Goal: Task Accomplishment & Management: Manage account settings

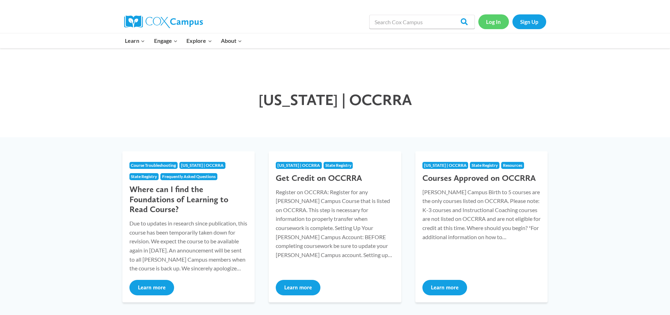
click at [498, 21] on link "Log In" at bounding box center [493, 21] width 31 height 14
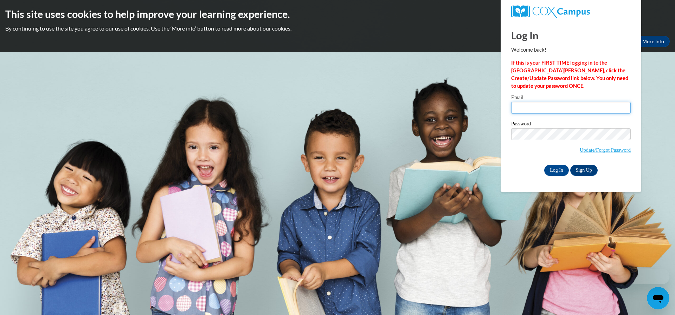
click at [543, 109] on input "Email" at bounding box center [571, 108] width 120 height 12
type input "[EMAIL_ADDRESS][DOMAIN_NAME]"
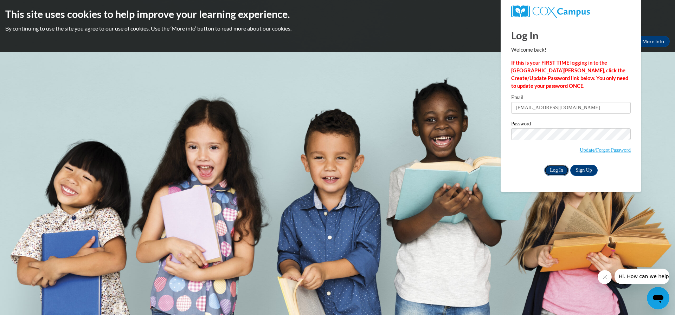
click at [560, 170] on input "Log In" at bounding box center [556, 170] width 25 height 11
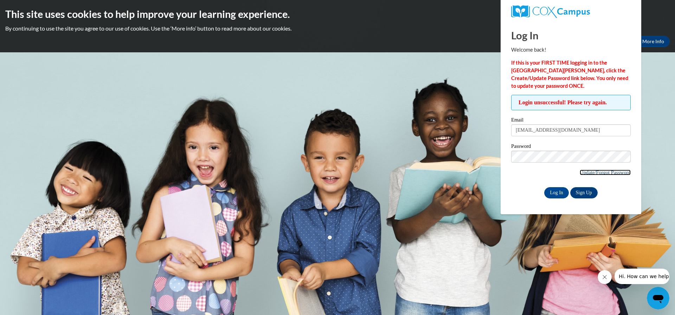
click at [585, 172] on link "Update/Forgot Password" at bounding box center [605, 173] width 51 height 6
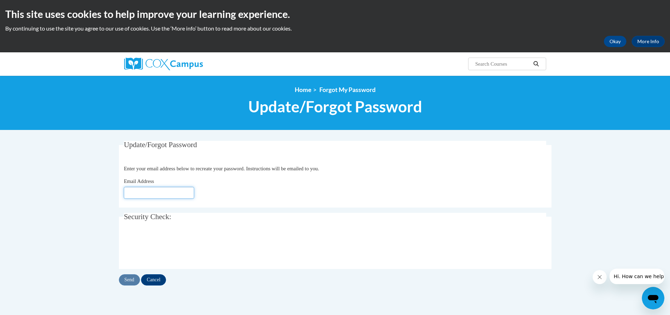
click at [176, 193] on input "Email Address" at bounding box center [159, 193] width 70 height 12
type input "[EMAIL_ADDRESS][DOMAIN_NAME]"
click at [129, 281] on input "Send" at bounding box center [129, 280] width 21 height 11
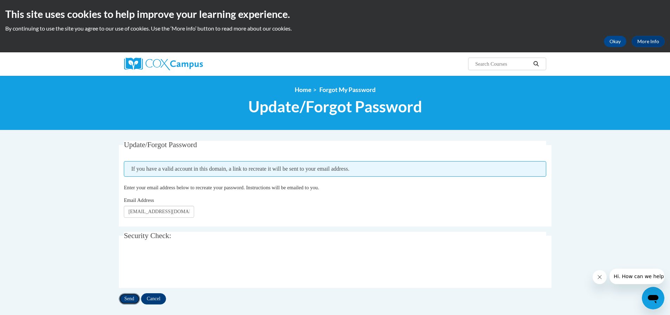
click at [129, 295] on input "Send" at bounding box center [129, 298] width 21 height 11
click at [130, 299] on input "Send" at bounding box center [129, 298] width 21 height 11
click at [512, 61] on input "Search..." at bounding box center [502, 64] width 56 height 8
type input "an ecosystem approach to development the foundation for reading in the early ye…"
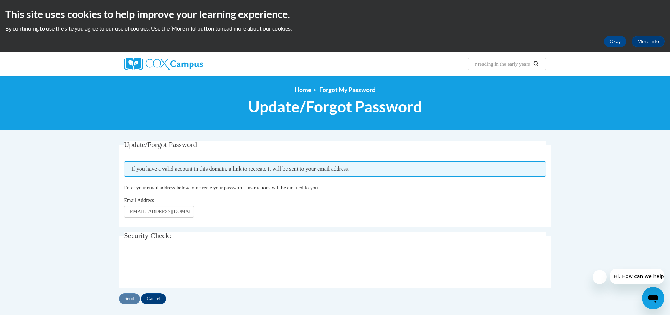
scroll to position [0, 138]
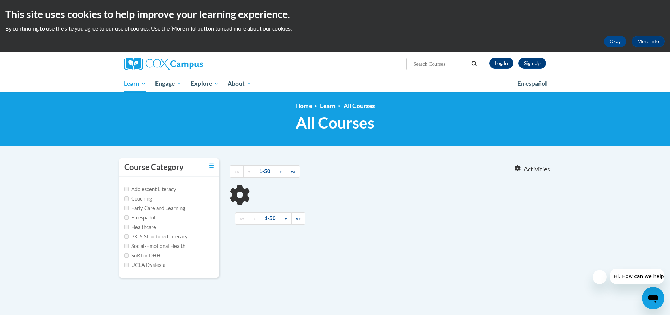
type input "an ecosystem approach to development the foundation for reading in the early ye…"
click at [498, 63] on link "Log In" at bounding box center [501, 63] width 24 height 11
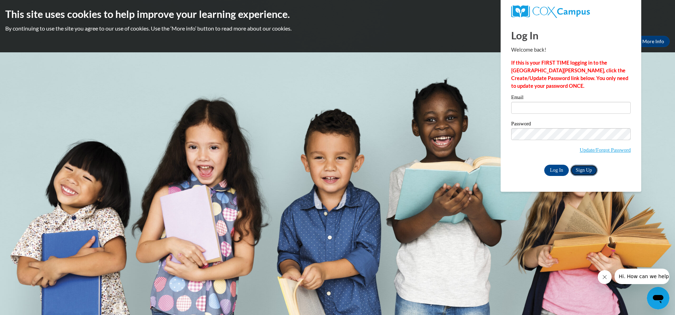
click at [582, 170] on link "Sign Up" at bounding box center [583, 170] width 27 height 11
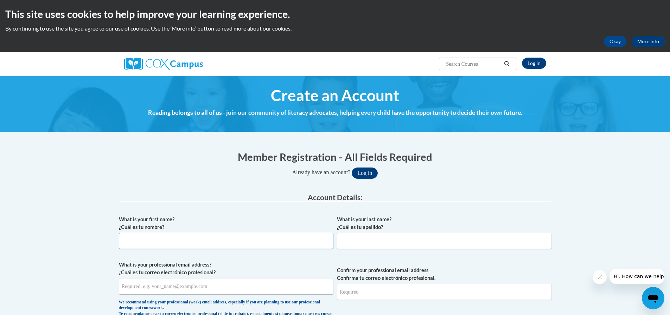
click at [176, 242] on input "What is your first name? ¿Cuál es tu nombre?" at bounding box center [226, 241] width 214 height 16
type input "[PERSON_NAME]"
type input "Steinke"
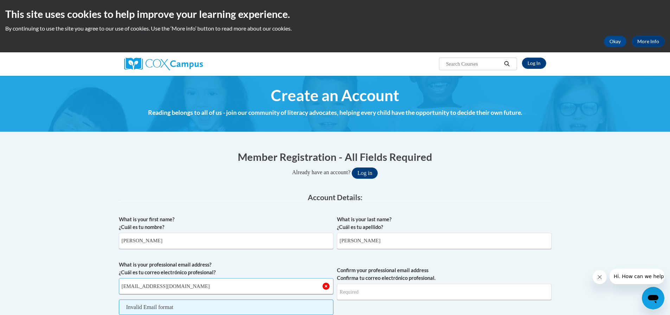
type input "[EMAIL_ADDRESS][DOMAIN_NAME]"
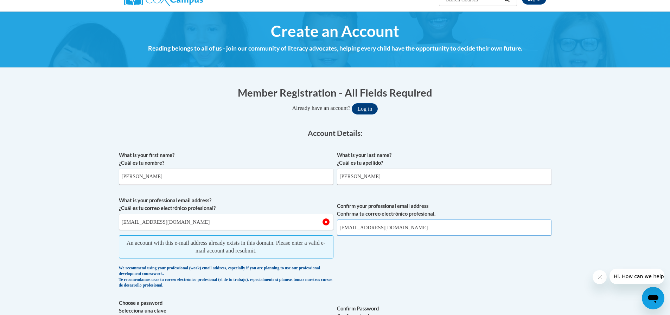
scroll to position [141, 0]
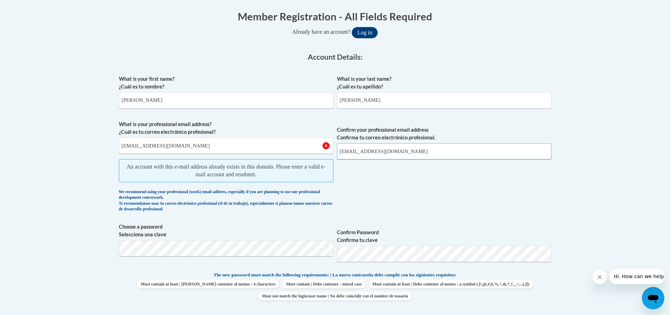
type input "[EMAIL_ADDRESS][DOMAIN_NAME]"
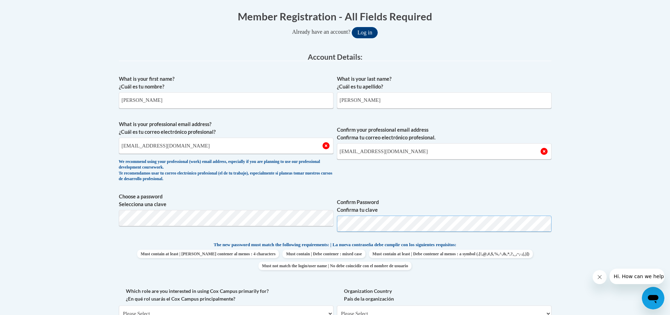
scroll to position [246, 0]
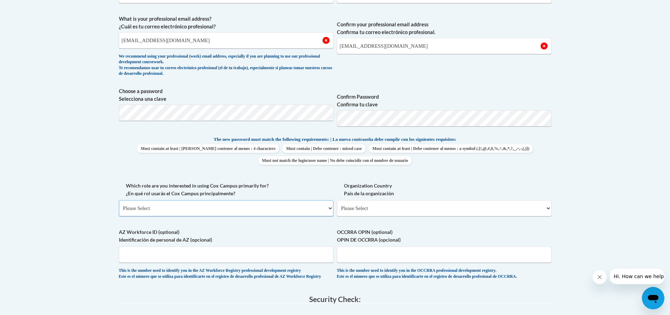
click at [329, 208] on select "Please Select College/University | Colegio/Universidad Community/Nonprofit Part…" at bounding box center [226, 208] width 214 height 16
select select "fbf2d438-af2f-41f8-98f1-81c410e29de3"
click at [119, 200] on select "Please Select College/University | Colegio/Universidad Community/Nonprofit Part…" at bounding box center [226, 208] width 214 height 16
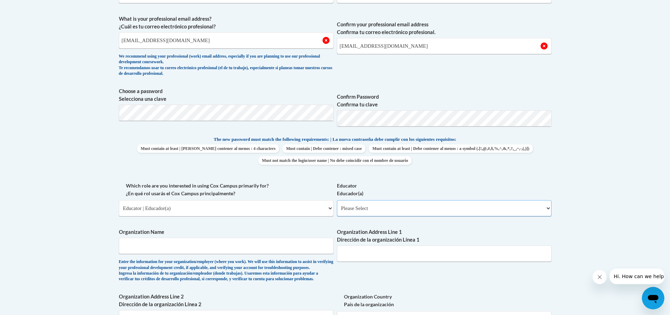
click at [548, 211] on select "Please Select Early Learning/Daycare Teacher/Family Home Care Provider | Maestr…" at bounding box center [444, 208] width 214 height 16
select select "5e2af403-4f2c-4e49-a02f-103e55d7b75b"
click at [337, 200] on select "Please Select Early Learning/Daycare Teacher/Family Home Care Provider | Maestr…" at bounding box center [444, 208] width 214 height 16
click at [199, 248] on input "Organization Name" at bounding box center [226, 246] width 214 height 16
type input "All Saints Academy"
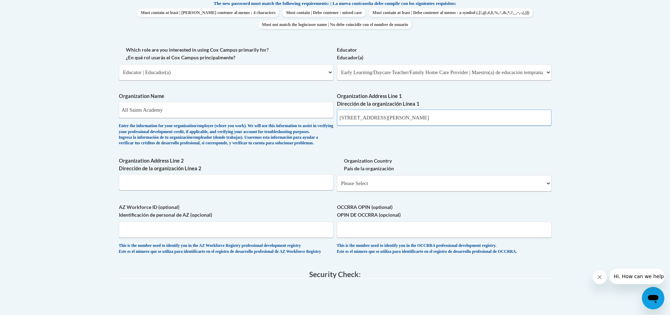
scroll to position [387, 0]
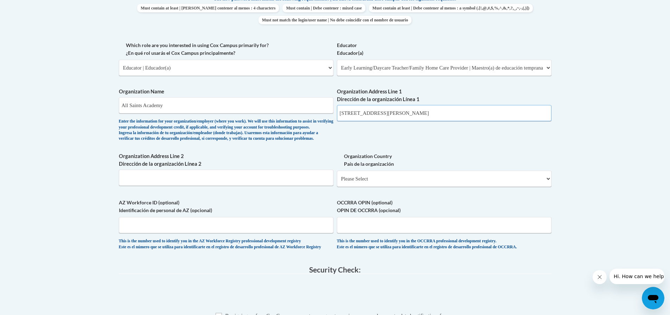
type input "2855 Livingston Ave."
click at [208, 186] on input "Organization Address Line 2 Dirección de la organización Línea 2" at bounding box center [226, 178] width 214 height 16
type input "Columbus Ohio 43209"
click at [548, 187] on select "Please Select United States | Estados Unidos Outside of the United States | Fue…" at bounding box center [444, 179] width 214 height 16
select select "ad49bcad-a171-4b2e-b99c-48b446064914"
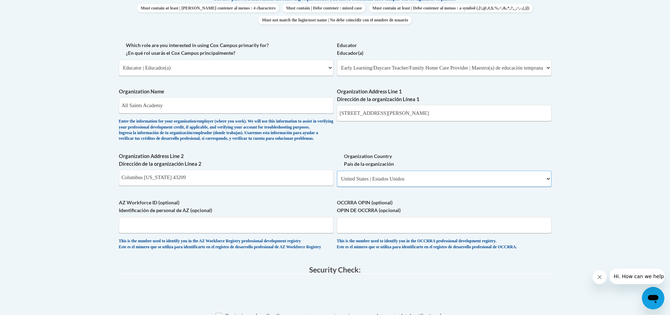
click at [337, 182] on select "Please Select United States | Estados Unidos Outside of the United States | Fue…" at bounding box center [444, 179] width 214 height 16
select select
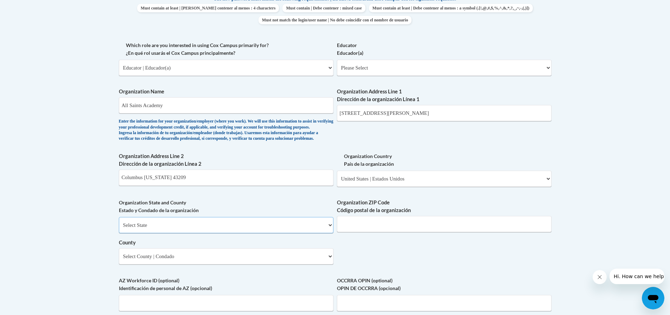
click at [210, 233] on select "Select State Alabama Alaska Arizona Arkansas California Colorado Connecticut De…" at bounding box center [226, 225] width 214 height 16
select select "Ohio"
click at [119, 229] on select "Select State Alabama Alaska Arizona Arkansas California Colorado Connecticut De…" at bounding box center [226, 225] width 214 height 16
click at [397, 232] on input "Organization ZIP Code Código postal de la organización" at bounding box center [444, 224] width 214 height 16
type input "43209"
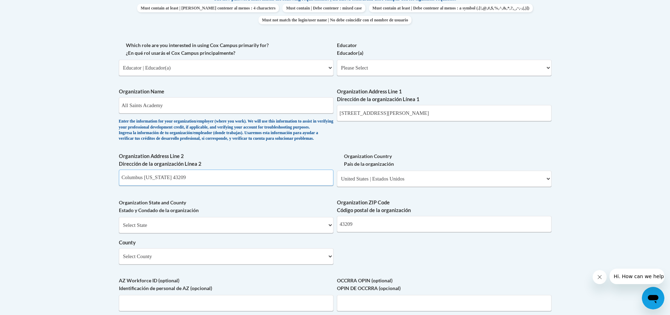
click at [175, 186] on input "Columbus Ohio 43209" at bounding box center [226, 178] width 214 height 16
type input "Columbus"
click at [328, 265] on select "Select County Adams Allen Ashland Ashtabula Athens Auglaize Belmont Brown Butle…" at bounding box center [226, 256] width 214 height 16
select select "Franklin"
click at [119, 260] on select "Select County Adams Allen Ashland Ashtabula Athens Auglaize Belmont Brown Butle…" at bounding box center [226, 256] width 214 height 16
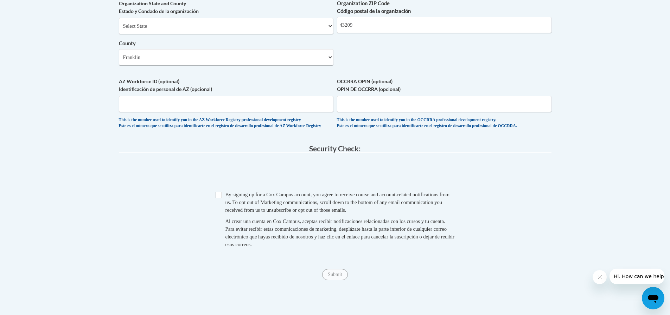
scroll to position [633, 0]
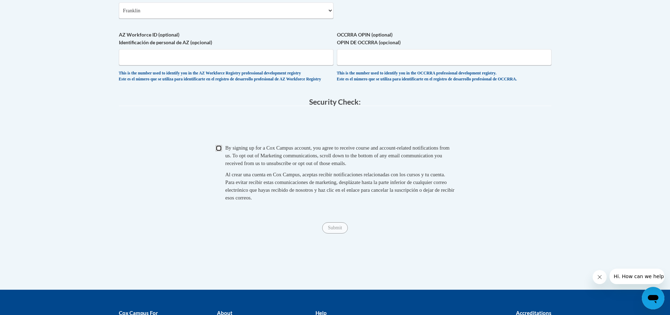
click at [218, 151] on input "Checkbox" at bounding box center [218, 148] width 6 height 6
checkbox input "true"
click at [333, 230] on span "Submit" at bounding box center [334, 228] width 25 height 6
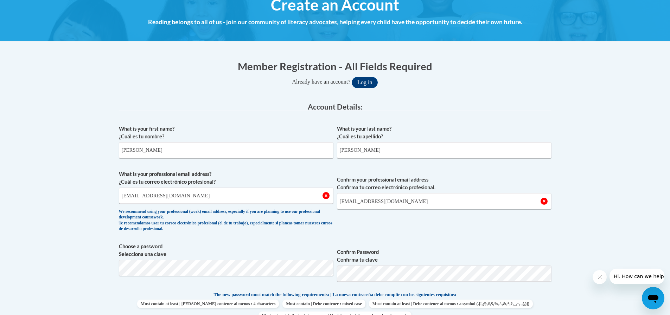
scroll to position [0, 0]
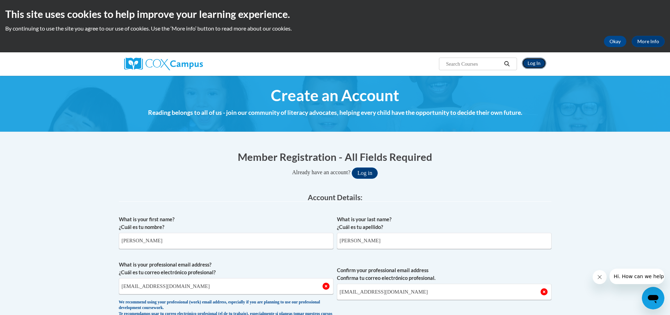
click at [535, 65] on link "Log In" at bounding box center [534, 63] width 24 height 11
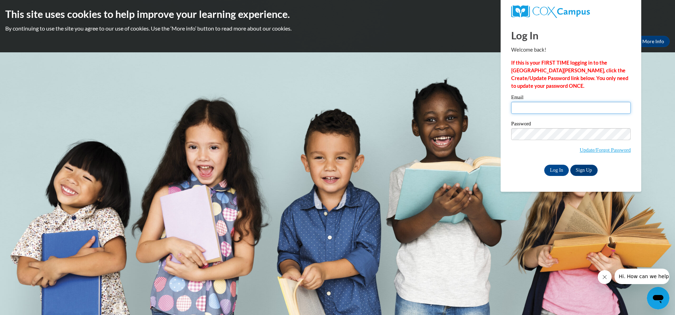
click at [514, 109] on input "Email" at bounding box center [571, 108] width 120 height 12
type input "cindyrsteinke@gmail.com"
click at [544, 165] on input "Log In" at bounding box center [556, 170] width 25 height 11
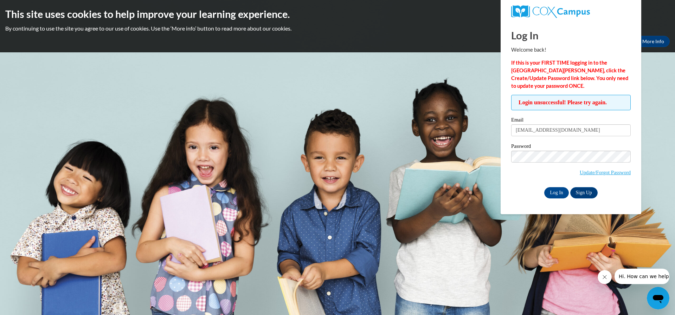
click at [645, 278] on span "Hi. How can we help?" at bounding box center [644, 277] width 53 height 6
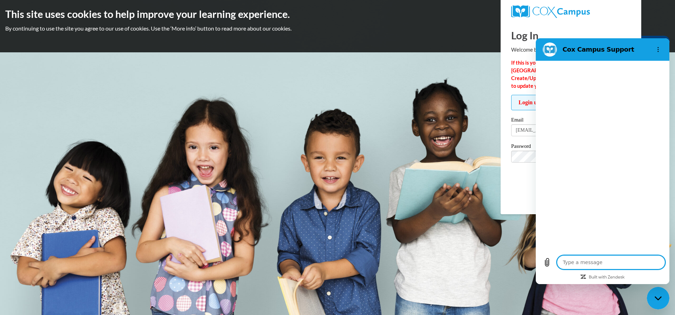
type textarea "x"
click at [585, 263] on textarea at bounding box center [611, 263] width 108 height 14
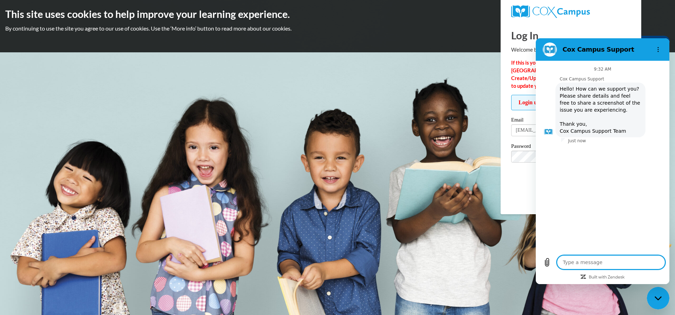
type textarea "i"
type textarea "x"
type textarea "i"
type textarea "x"
type textarea "i c"
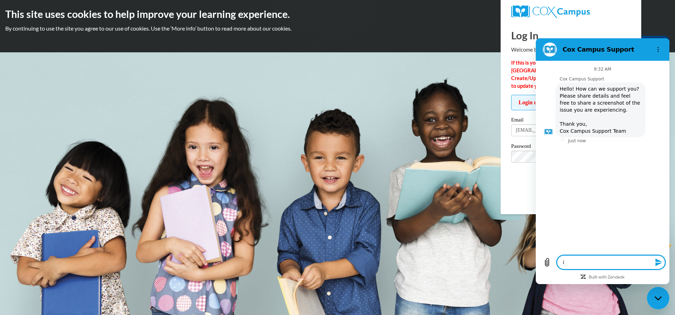
type textarea "x"
type textarea "i ca"
type textarea "x"
type textarea "i can"
type textarea "x"
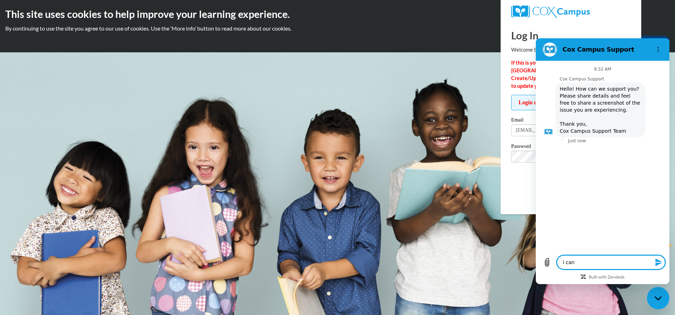
type textarea "i cant"
type textarea "x"
type textarea "i cant"
type textarea "x"
type textarea "i cant l"
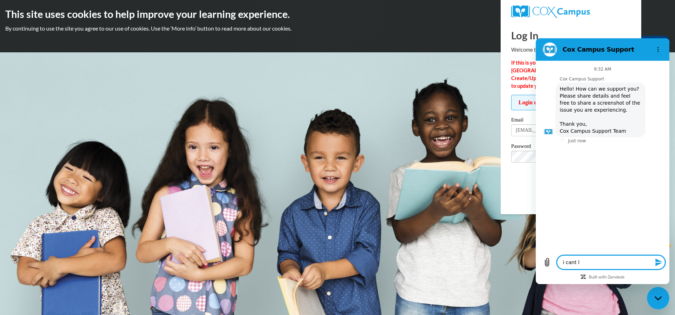
type textarea "x"
type textarea "i cant lo"
type textarea "x"
type textarea "i cant log"
type textarea "x"
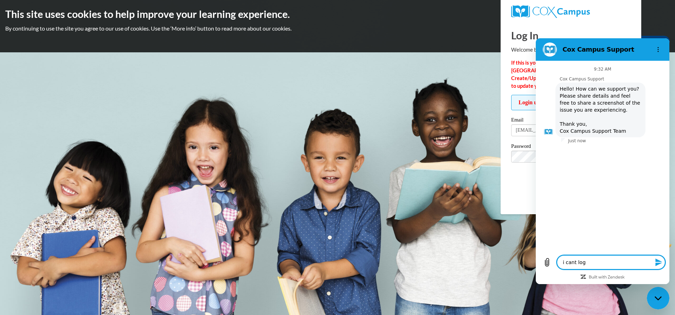
type textarea "i cant log"
type textarea "x"
type textarea "i cant log o"
type textarea "x"
type textarea "i cant log on"
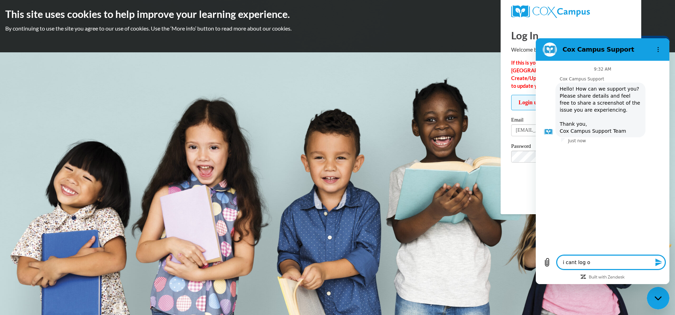
type textarea "x"
type textarea "i cant log on."
type textarea "x"
type textarea "i cant log on."
type textarea "x"
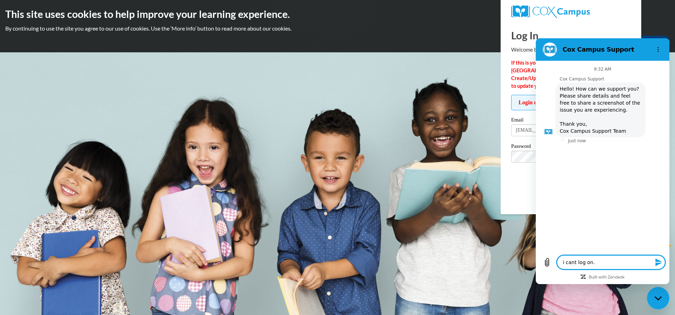
type textarea "i cant log on."
type textarea "x"
type textarea "i cant log on. I"
type textarea "x"
type textarea "i cant log on. I"
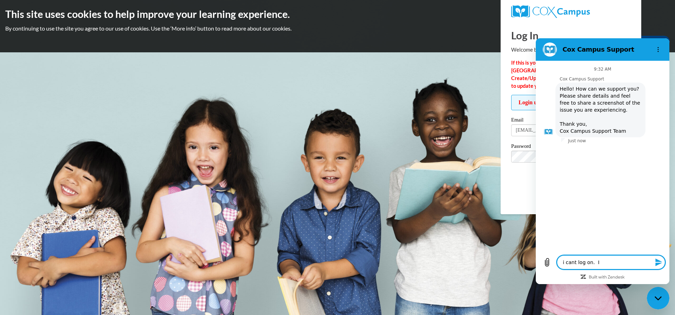
type textarea "x"
type textarea "i cant log on. I a"
type textarea "x"
type textarea "i cant log on. I al"
type textarea "x"
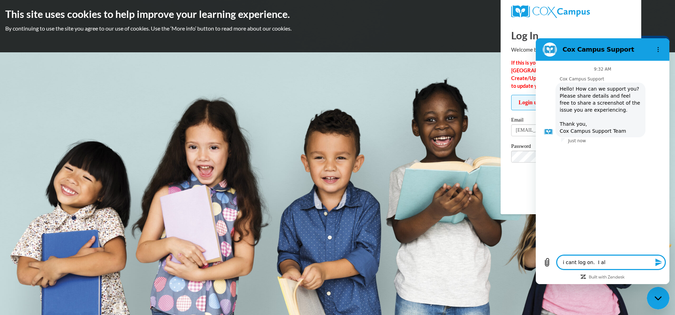
type textarea "i cant log on. I alr"
type textarea "x"
type textarea "i cant log on. I alre"
type textarea "x"
type textarea "i cant log on. I alrea"
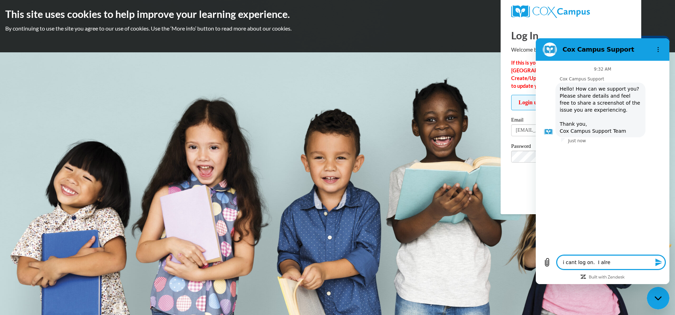
type textarea "x"
type textarea "i cant log on. I alread"
type textarea "x"
type textarea "i cant log on. I already"
type textarea "x"
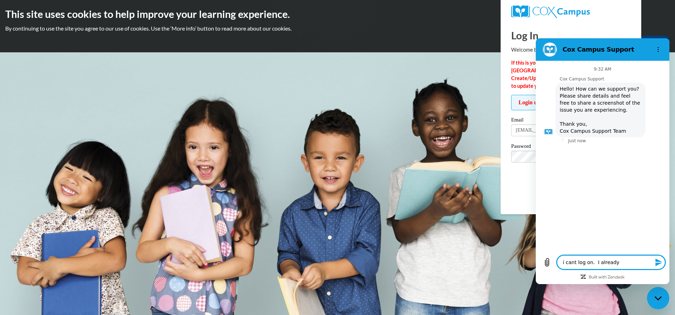
type textarea "i cant log on. I already"
type textarea "x"
type textarea "i cant log on. I already h"
type textarea "x"
type textarea "i cant log on. I already ha"
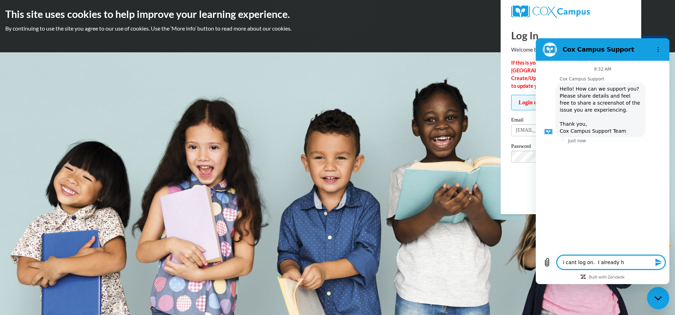
type textarea "x"
type textarea "i cant log on. I already hav"
type textarea "x"
type textarea "i cant log on. I already have"
type textarea "x"
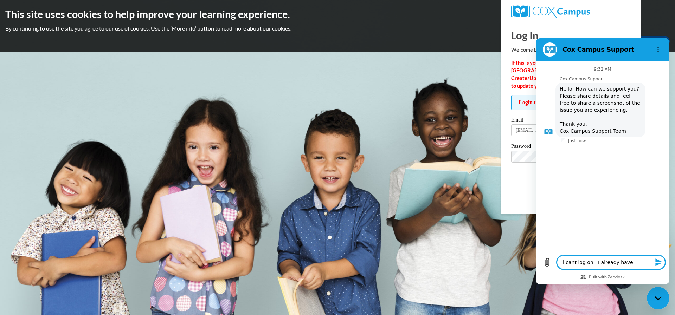
type textarea "i cant log on. I already hav"
type textarea "x"
type textarea "i cant log on. I already ha"
type textarea "x"
type textarea "i cant log on. I already h"
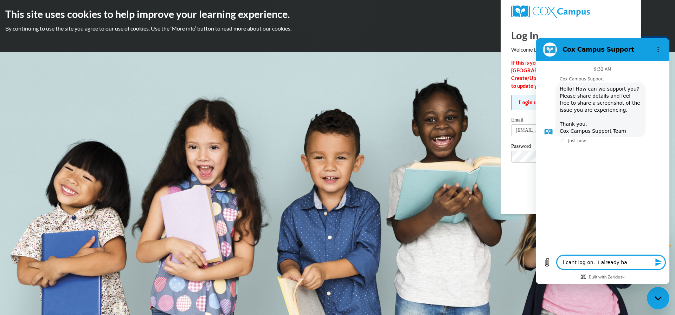
type textarea "x"
type textarea "i cant log on. I already"
type textarea "x"
type textarea "i cant log on. I already"
type textarea "x"
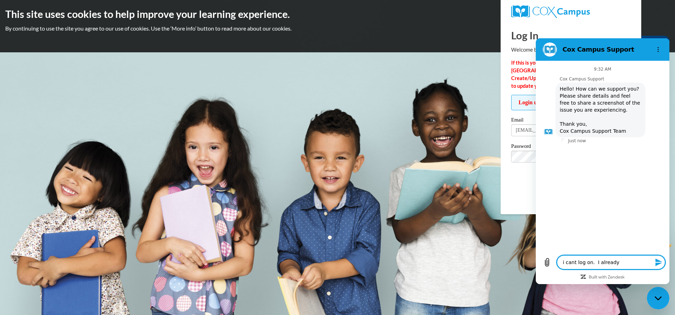
type textarea "i cant log on. I alread"
type textarea "x"
type textarea "i cant log on. I alrea"
type textarea "x"
type textarea "i cant log on. I alre"
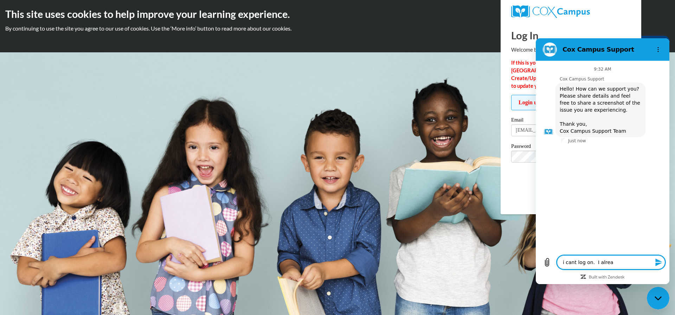
type textarea "x"
type textarea "i cant log on. I alr"
type textarea "x"
type textarea "i cant log on. I al"
type textarea "x"
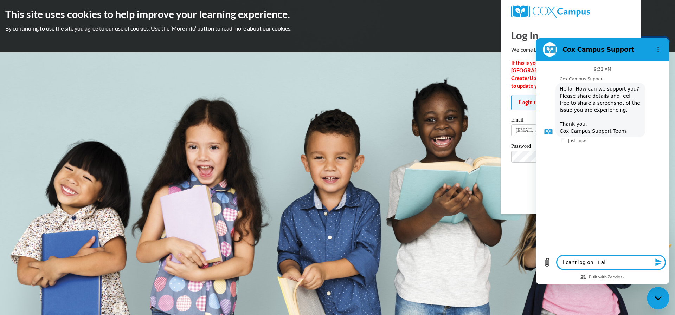
type textarea "i cant log on. I a"
type textarea "x"
type textarea "i cant log on. I"
type textarea "x"
type textarea "i cant log on. I h"
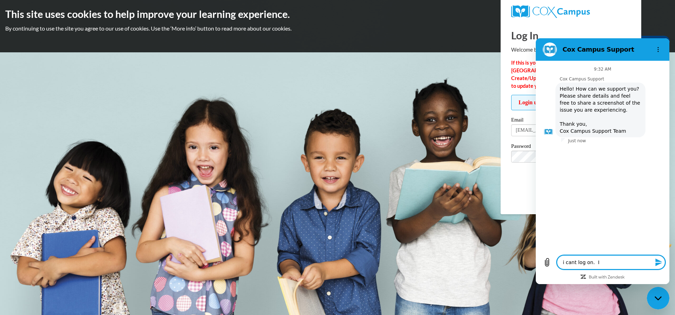
type textarea "x"
type textarea "i cant log on. I ha"
type textarea "x"
type textarea "i cant log on. I hav"
type textarea "x"
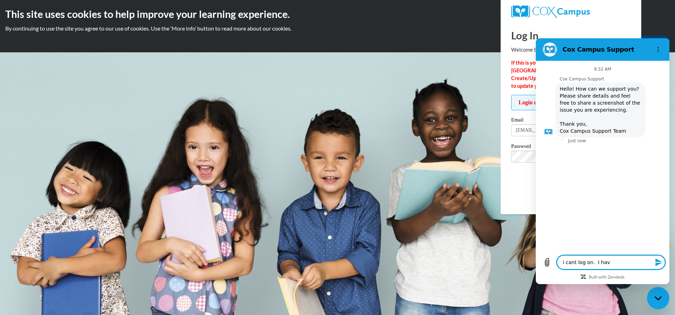
type textarea "i cant log on. I have"
type textarea "x"
type textarea "i cant log on. I have"
type textarea "x"
type textarea "i cant log on. I have a"
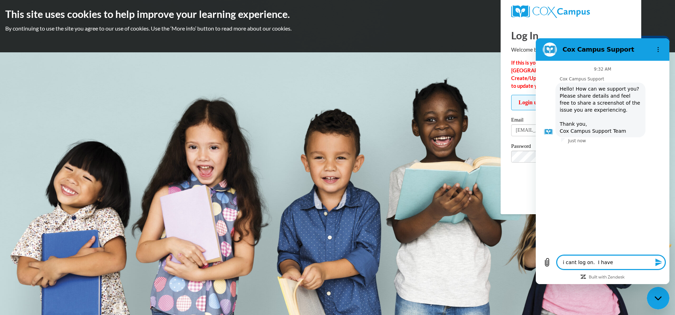
type textarea "x"
type textarea "i cant log on. I have an"
type textarea "x"
type textarea "i cant log on. I have an"
type textarea "x"
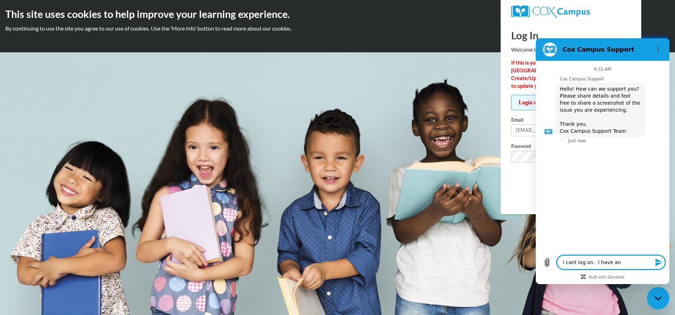
type textarea "i cant log on. I have an a"
type textarea "x"
type textarea "i cant log on. I have an ac"
type textarea "x"
type textarea "i cant log on. I have an acc"
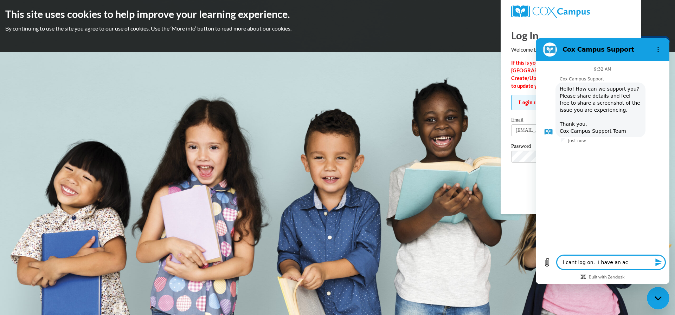
type textarea "x"
type textarea "i cant log on. I have an acco"
type textarea "x"
type textarea "i cant log on. I have an accou"
type textarea "x"
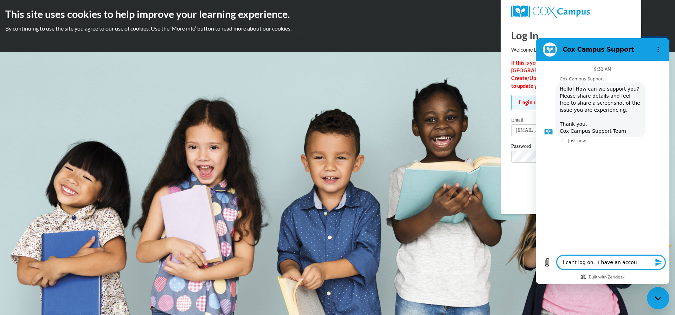
type textarea "i cant log on. I have an accoun"
type textarea "x"
type textarea "i cant log on. I have an account"
type textarea "x"
type textarea "i cant log on. I have an account,"
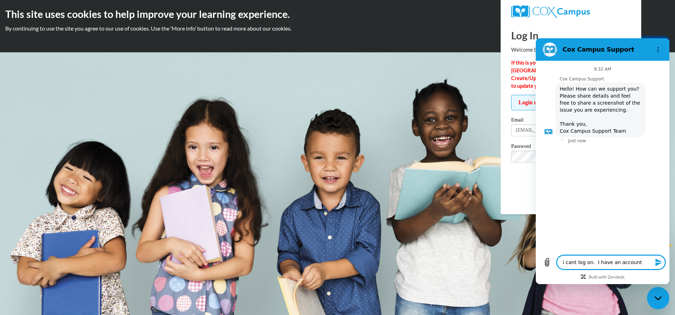
type textarea "x"
type textarea "i cant log on. I have an account,"
type textarea "x"
type textarea "i cant log on. I have an account, b"
type textarea "x"
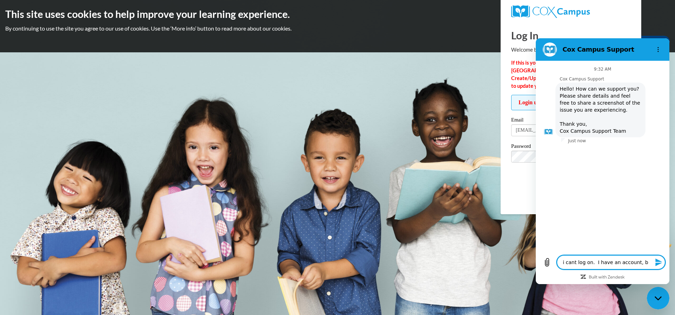
type textarea "i cant log on. I have an account, bu"
type textarea "x"
type textarea "i cant log on. I have an account, but"
type textarea "x"
type textarea "i cant log on. I have an account, but"
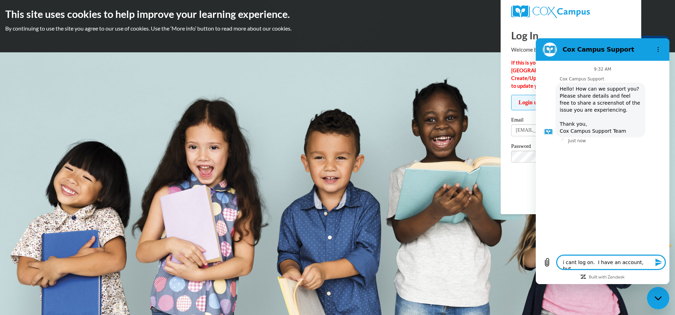
type textarea "x"
type textarea "i cant log on. I have an account, but i"
type textarea "x"
type textarea "i cant log on. I have an account, but it"
type textarea "x"
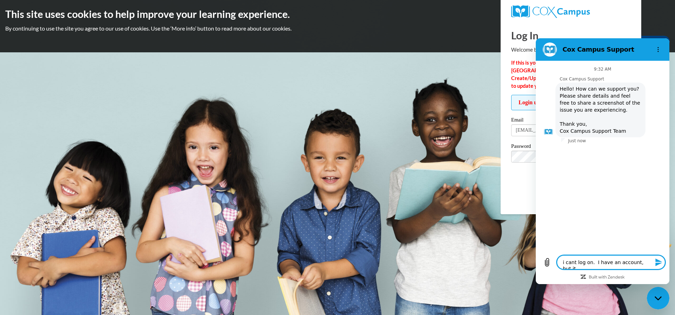
type textarea "i cant log on. I have an account, but it"
type textarea "x"
type textarea "i cant log on. I have an account, but it s"
type textarea "x"
type textarea "i cant log on. I have an account, but it sa"
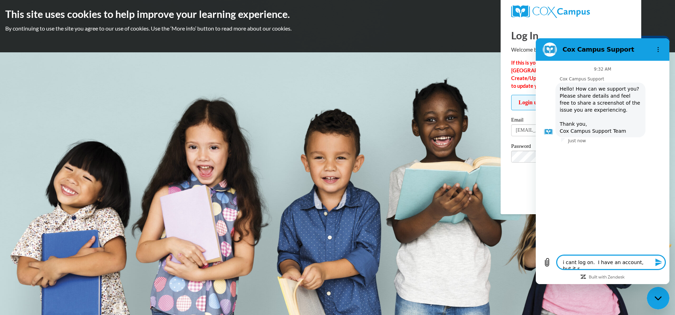
type textarea "x"
type textarea "i cant log on. I have an account, but it say"
type textarea "x"
type textarea "i cant log on. I have an account, but it says"
type textarea "x"
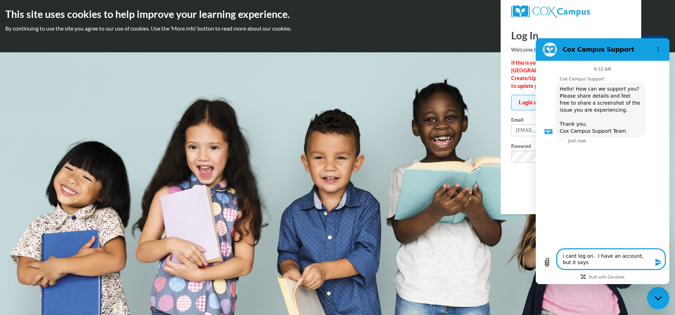
type textarea "i cant log on. I have an account, but it says"
type textarea "x"
type textarea "i cant log on. I have an account, but it says i"
type textarea "x"
type textarea "i cant log on. I have an account, but it says if"
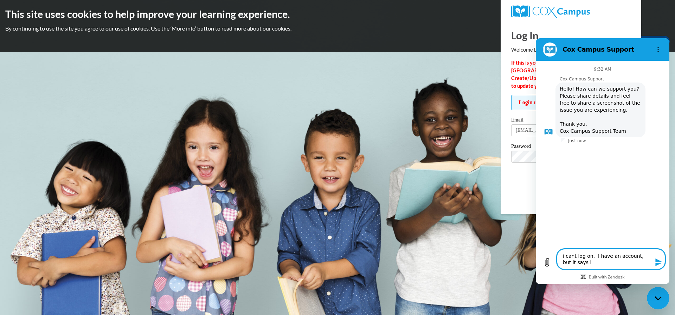
type textarea "x"
type textarea "i cant log on. I have an account, but it says if"
type textarea "x"
type textarea "i cant log on. I have an account, but it says if"
type textarea "x"
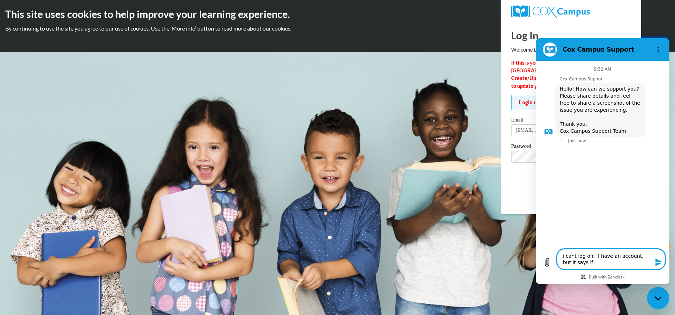
type textarea "i cant log on. I have an account, but it says i"
type textarea "x"
type textarea "i cant log on. I have an account, but it says"
type textarea "x"
type textarea "i cant log on. I have an account, but it says ""
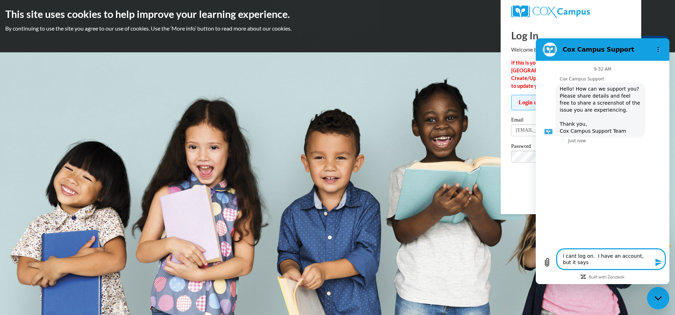
type textarea "x"
type textarea "i cant log on. I have an account, but it says "i"
type textarea "x"
type textarea "i cant log on. I have an account, but it says "if"
type textarea "x"
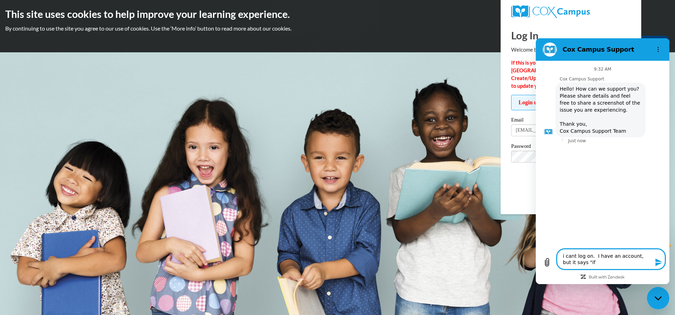
type textarea "i cant log on. I have an account, but it says "if"
type textarea "x"
type textarea "i cant log on. I have an account, but it says "if t"
type textarea "x"
type textarea "i cant log on. I have an account, but it says "if th"
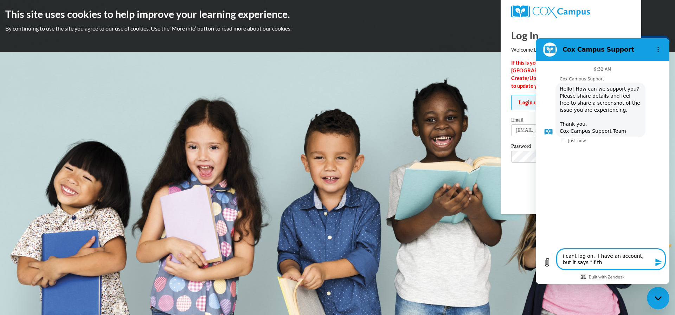
type textarea "x"
type textarea "i cant log on. I have an account, but it says "if thi"
type textarea "x"
type textarea "i cant log on. I have an account, but it says "if this"
type textarea "x"
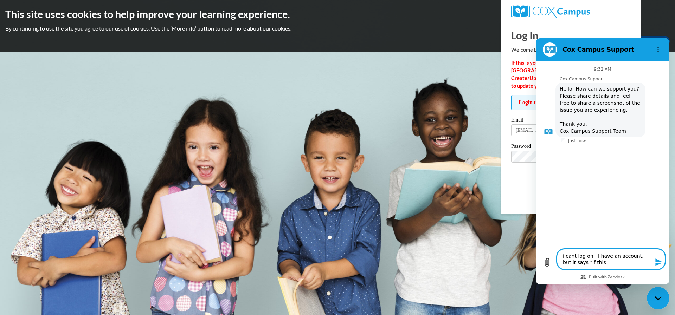
type textarea "i cant log on. I have an account, but it says "if this"
type textarea "x"
type textarea "i cant log on. I have an account, but it says "if this i"
type textarea "x"
type textarea "i cant log on. I have an account, but it says "if this is"
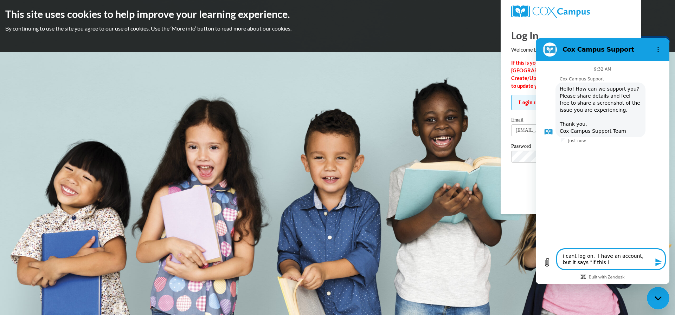
type textarea "x"
type textarea "i cant log on. I have an account, but it says "if this is"
type textarea "x"
type textarea "i cant log on. I have an account, but it says "if this is y"
type textarea "x"
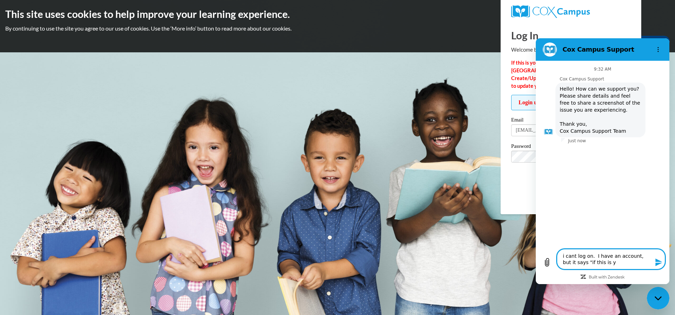
type textarea "i cant log on. I have an account, but it says "if this is yo"
type textarea "x"
type textarea "i cant log on. I have an account, but it says "if this is you"
type textarea "x"
type textarea "i cant log on. I have an account, but it says "if this is your"
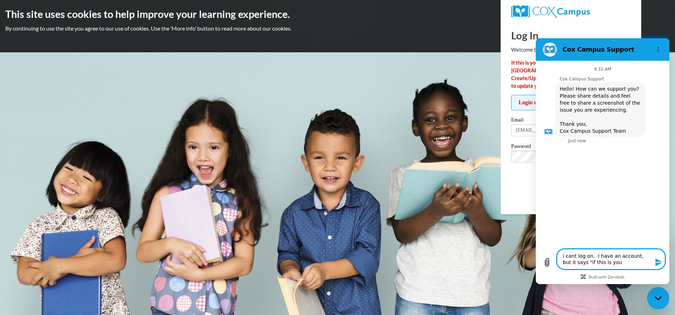
type textarea "x"
type textarea "i cant log on. I have an account, but it says "if this is your"
type textarea "x"
type textarea "i cant log on. I have an account, but it says "if this is your f"
type textarea "x"
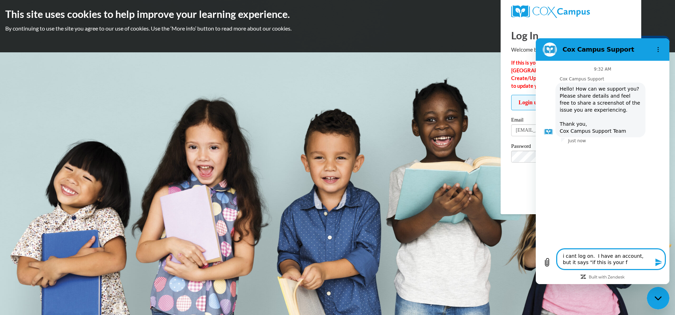
type textarea "i cant log on. I have an account, but it says "if this is your fi"
type textarea "x"
type textarea "i cant log on. I have an account, but it says "if this is your fir"
type textarea "x"
type textarea "i cant log on. I have an account, but it says "if this is your firs"
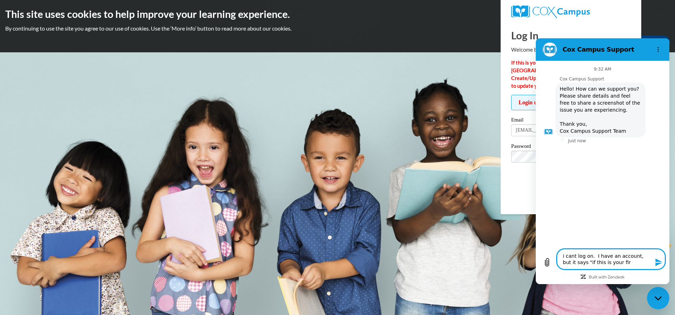
type textarea "x"
type textarea "i cant log on. I have an account, but it says "if this is your first"
type textarea "x"
type textarea "i cant log on. I have an account, but it says "if this is your first"
click at [575, 26] on div "Log In Welcome back! If this is your FIRST TIME logging in to the NEW Cox Campu…" at bounding box center [571, 109] width 120 height 177
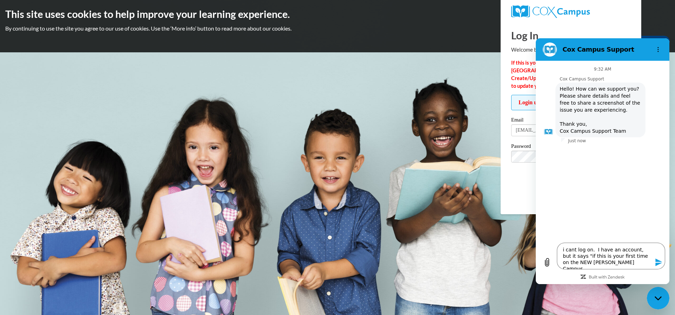
click at [622, 26] on div "Log In Welcome back! If this is your FIRST TIME logging in to the NEW Cox Campu…" at bounding box center [571, 109] width 120 height 177
click at [626, 18] on div at bounding box center [571, 11] width 130 height 23
click at [625, 18] on div at bounding box center [571, 11] width 130 height 23
click at [656, 48] on icon "Options menu" at bounding box center [658, 50] width 6 height 6
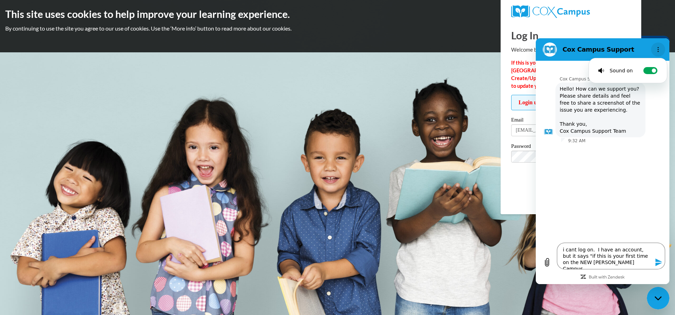
click at [656, 48] on icon "Options menu" at bounding box center [658, 50] width 6 height 6
click at [528, 74] on p "If this is your FIRST TIME logging in to the NEW Cox Campus, click the Create/U…" at bounding box center [571, 74] width 120 height 31
click at [516, 185] on div "Password Update/Forgot Password" at bounding box center [571, 164] width 120 height 41
click at [606, 263] on textarea "i cant log on. I have an account, but it says "if this is your first time on th…" at bounding box center [611, 256] width 108 height 27
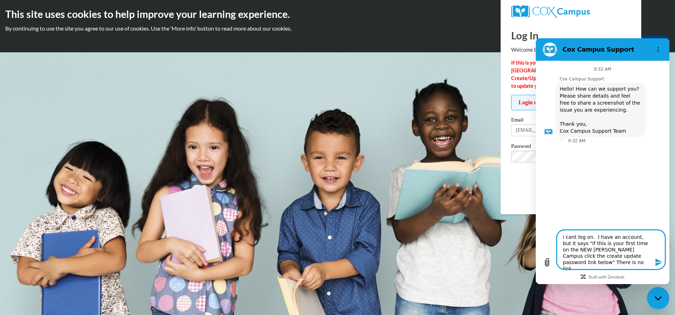
click at [659, 263] on icon "Send message" at bounding box center [658, 262] width 8 height 8
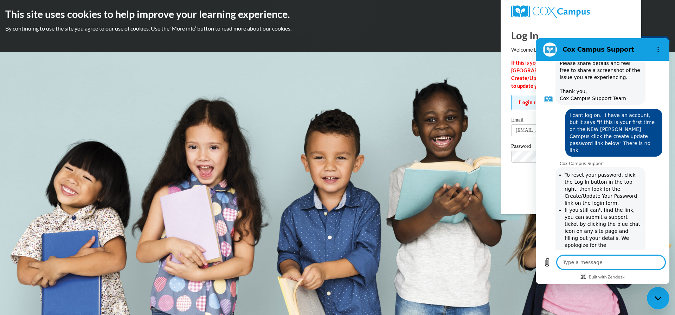
scroll to position [70, 0]
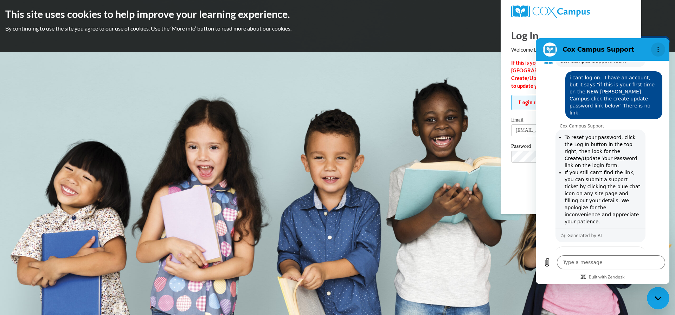
click at [657, 50] on icon "Options menu" at bounding box center [658, 50] width 6 height 6
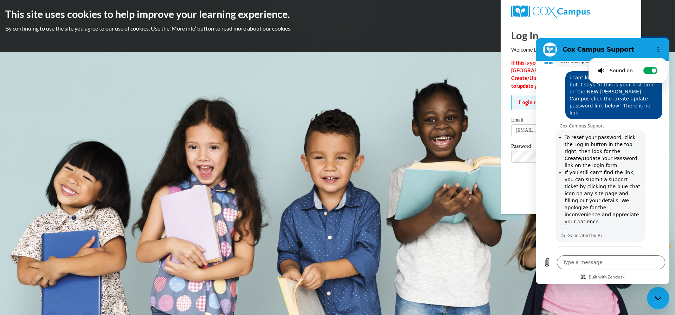
click at [658, 10] on h2 "This site uses cookies to help improve your learning experience." at bounding box center [337, 14] width 664 height 14
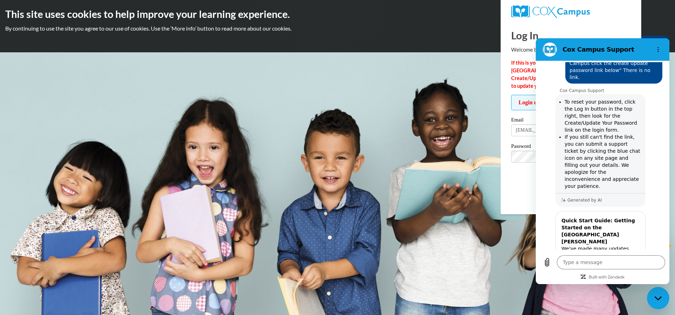
scroll to position [169, 0]
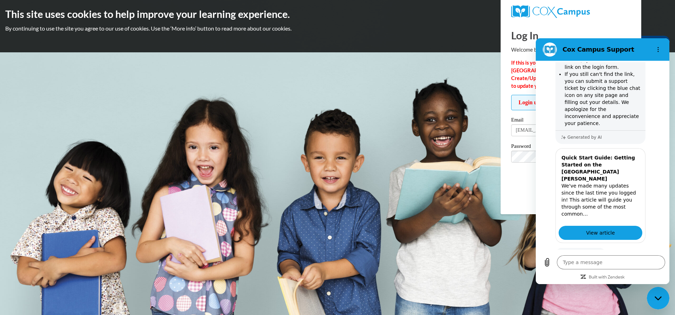
click at [646, 270] on button "No" at bounding box center [652, 276] width 19 height 13
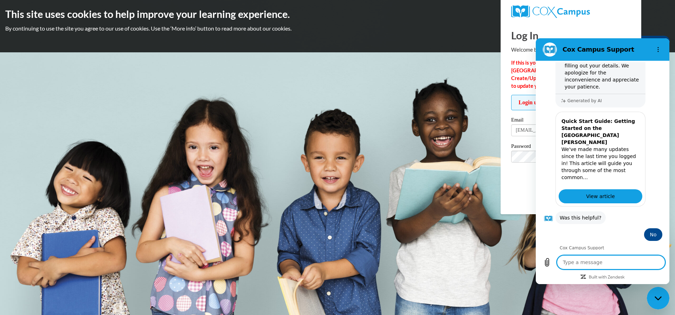
scroll to position [223, 0]
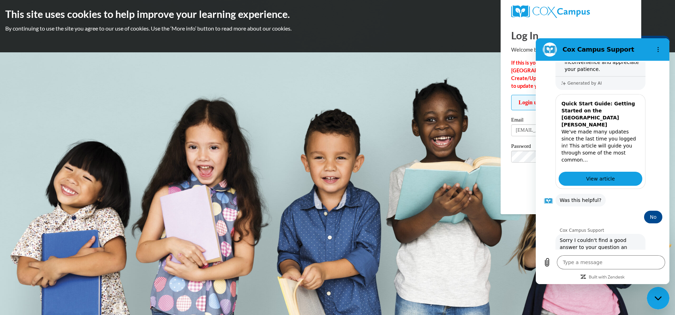
click at [516, 262] on body "This site uses cookies to help improve your learning experience. By continuing …" at bounding box center [337, 157] width 675 height 315
click at [526, 194] on div "Log In Sign Up" at bounding box center [571, 192] width 120 height 11
click at [547, 51] on figure at bounding box center [550, 50] width 14 height 14
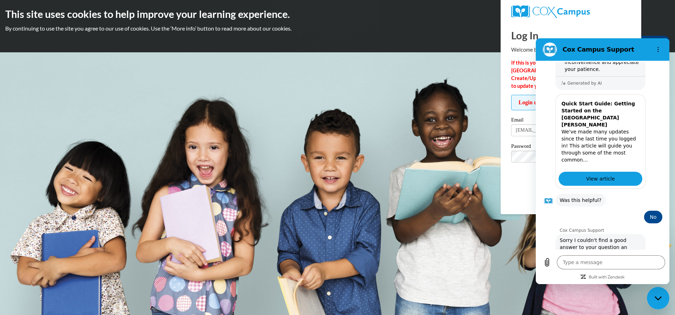
click at [657, 52] on button "Options menu" at bounding box center [658, 50] width 14 height 14
click at [623, 276] on icon "Built with Zendesk: Visit the Zendesk website in a new tab" at bounding box center [607, 278] width 36 height 4
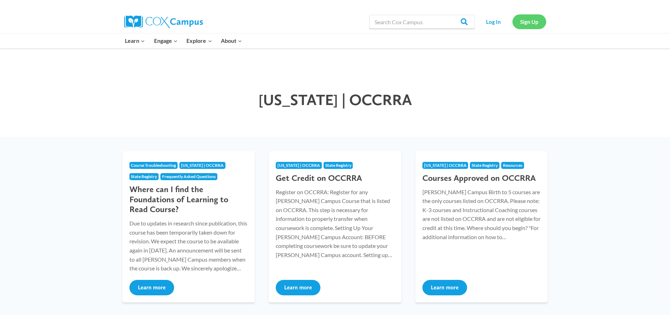
click at [522, 21] on link "Sign Up" at bounding box center [529, 21] width 34 height 14
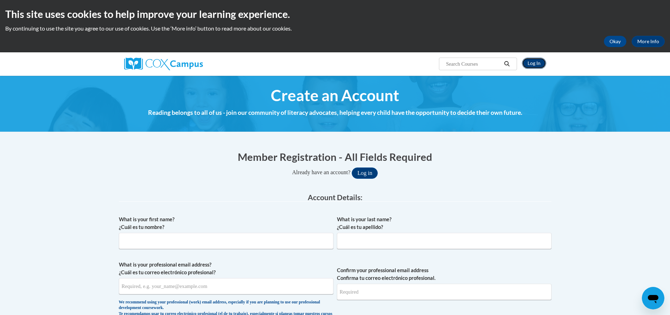
click at [534, 65] on link "Log In" at bounding box center [534, 63] width 24 height 11
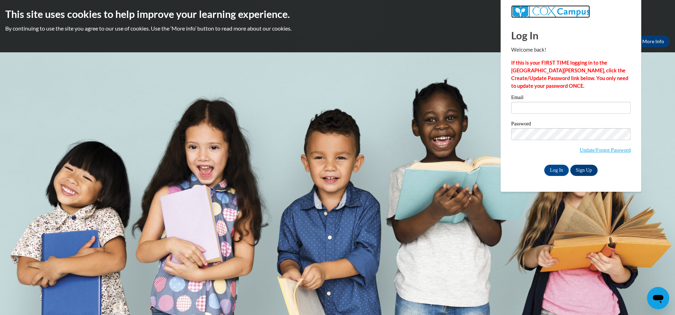
click at [519, 12] on img at bounding box center [550, 11] width 79 height 13
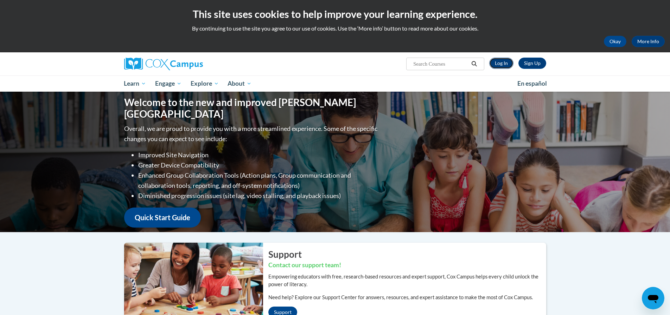
click at [498, 65] on link "Log In" at bounding box center [501, 63] width 24 height 11
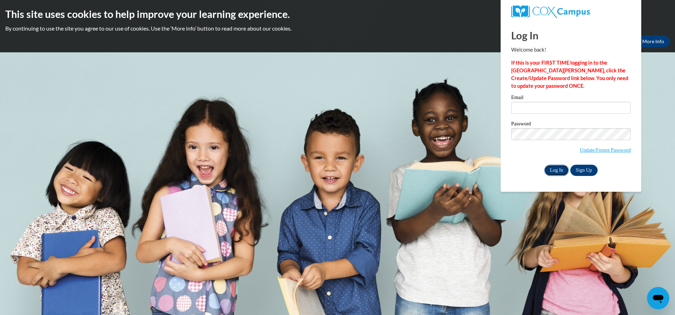
click at [549, 171] on input "Log In" at bounding box center [556, 170] width 25 height 11
click at [376, 254] on body "This site uses cookies to help improve your learning experience. By continuing …" at bounding box center [337, 157] width 675 height 315
click at [317, 82] on body "This site uses cookies to help improve your learning experience. By continuing …" at bounding box center [337, 157] width 675 height 315
click at [319, 82] on body "This site uses cookies to help improve your learning experience. By continuing …" at bounding box center [337, 157] width 675 height 315
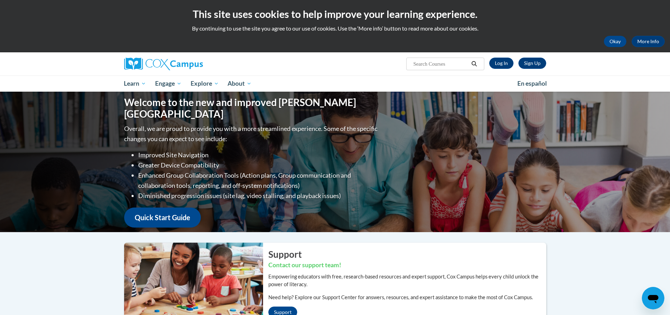
click at [520, 104] on div "Welcome to the new and improved [PERSON_NAME] Campus Overall, we are proud to p…" at bounding box center [335, 162] width 443 height 141
drag, startPoint x: 619, startPoint y: 42, endPoint x: 613, endPoint y: 39, distance: 6.6
click at [616, 40] on button "Okay" at bounding box center [614, 41] width 22 height 11
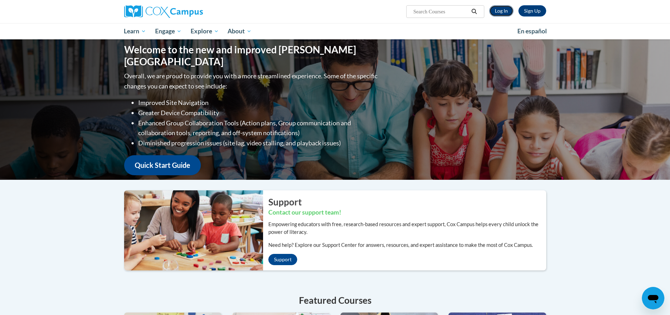
click at [504, 14] on link "Log In" at bounding box center [501, 10] width 24 height 11
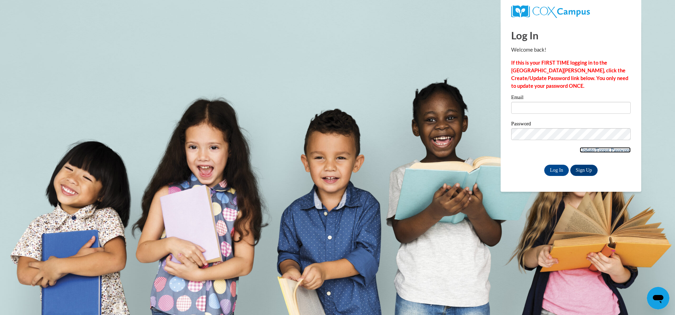
click at [580, 148] on link "Update/Forgot Password" at bounding box center [605, 150] width 51 height 6
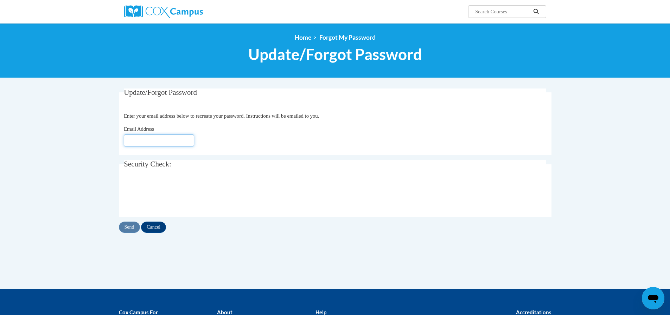
click at [136, 144] on input "Email Address" at bounding box center [159, 141] width 70 height 12
type input "[EMAIL_ADDRESS][DOMAIN_NAME]"
click at [128, 225] on input "Send" at bounding box center [129, 227] width 21 height 11
